Goal: Find specific page/section: Find specific page/section

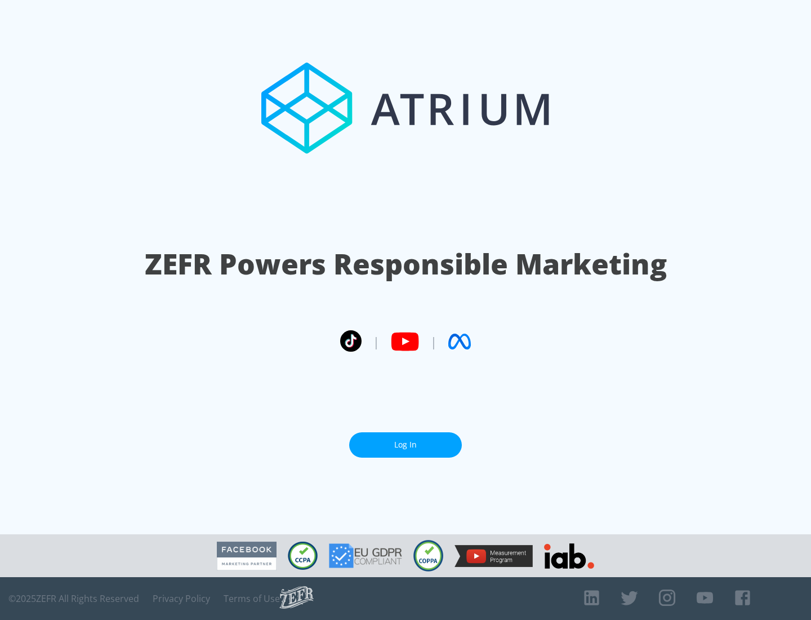
click at [406, 444] on link "Log In" at bounding box center [405, 444] width 113 height 25
